Goal: Navigation & Orientation: Find specific page/section

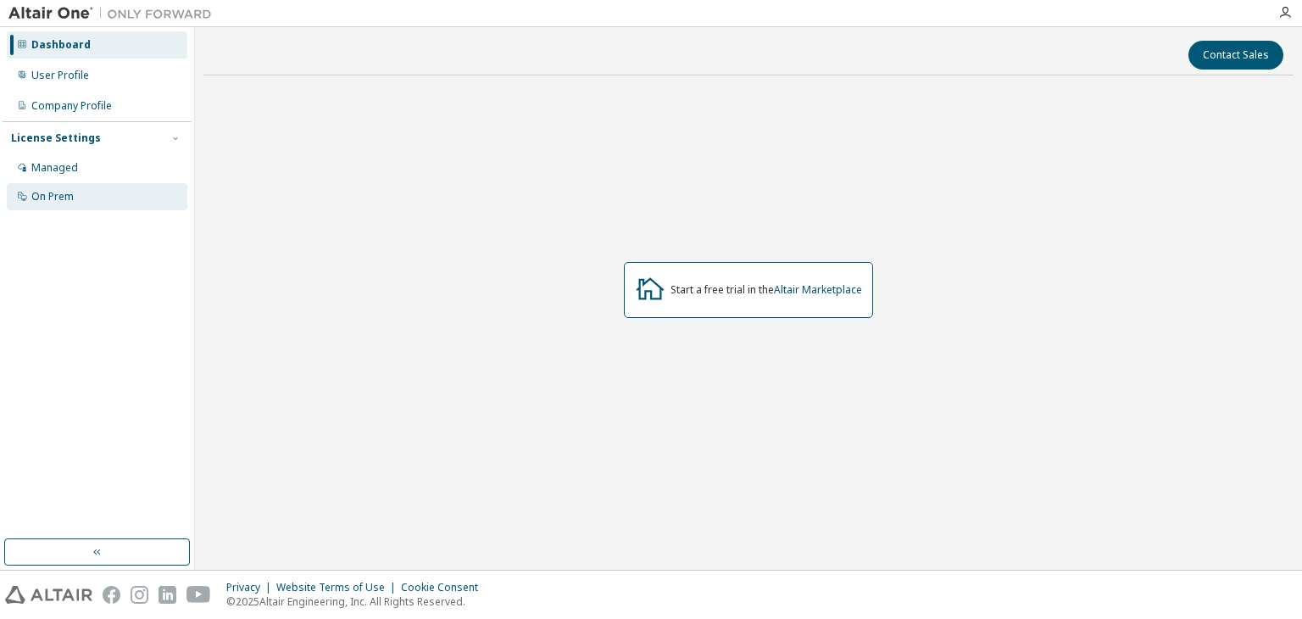
click at [89, 196] on div "On Prem" at bounding box center [97, 196] width 181 height 27
